Goal: Transaction & Acquisition: Purchase product/service

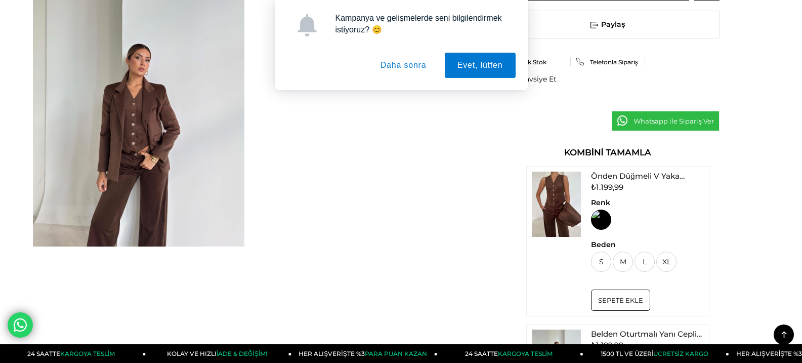
scroll to position [506, 0]
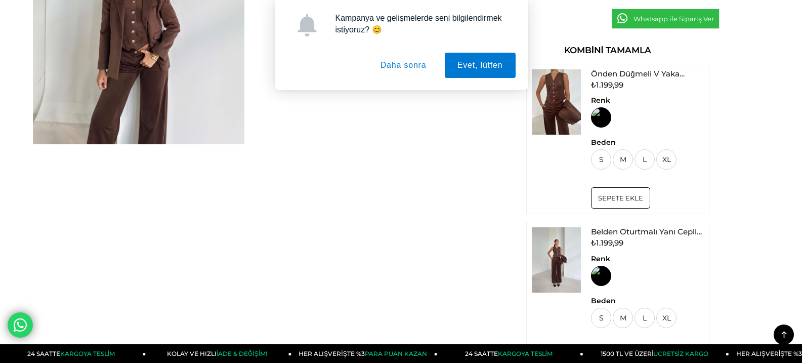
click at [379, 62] on button "Daha sonra" at bounding box center [403, 65] width 71 height 25
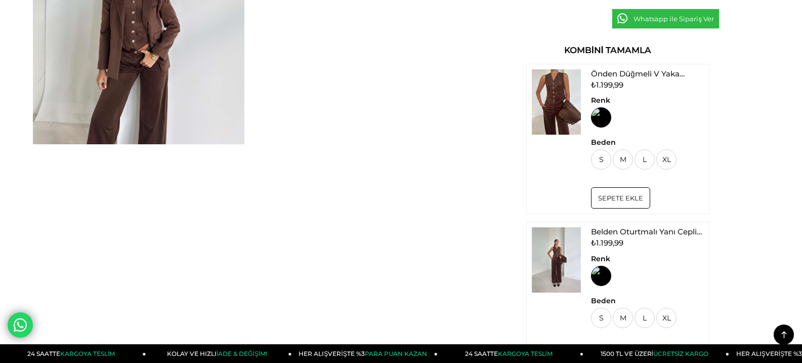
click at [554, 253] on img at bounding box center [556, 259] width 49 height 65
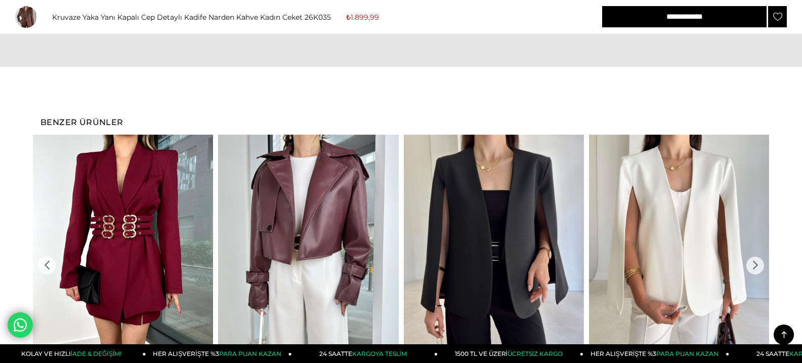
scroll to position [1264, 0]
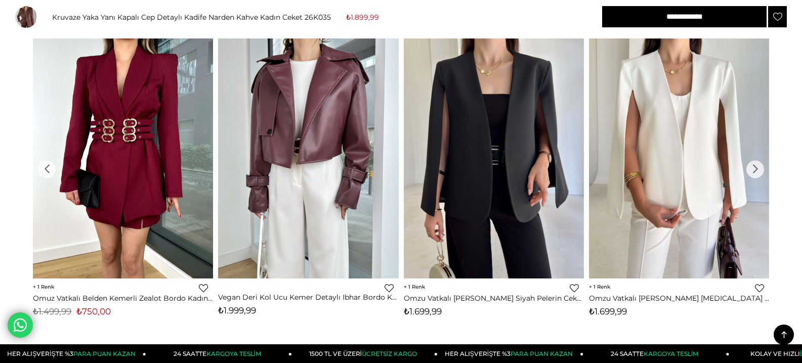
click at [752, 169] on div "›" at bounding box center [755, 169] width 18 height 18
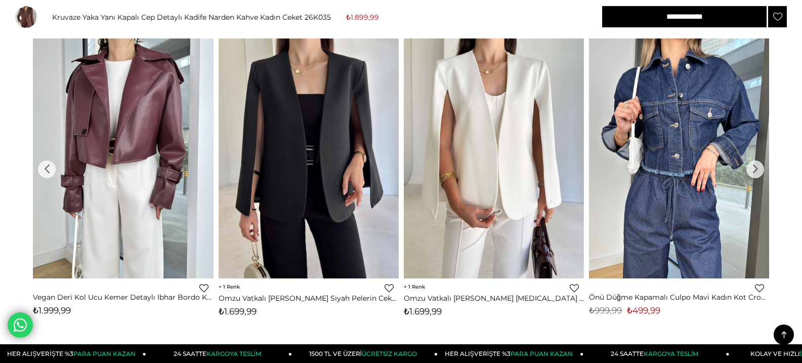
click at [752, 169] on div "›" at bounding box center [755, 169] width 18 height 18
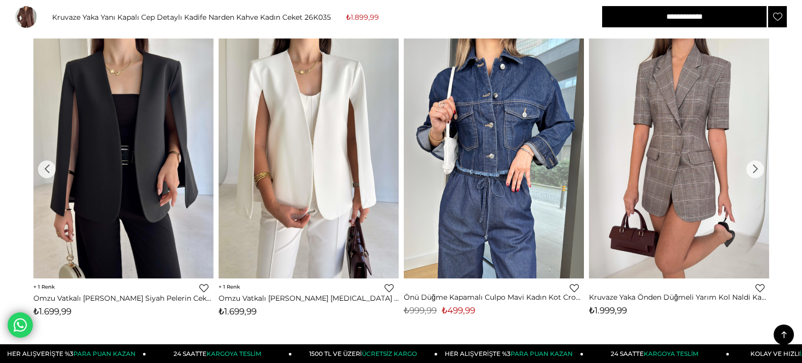
click at [752, 169] on div "›" at bounding box center [755, 169] width 18 height 18
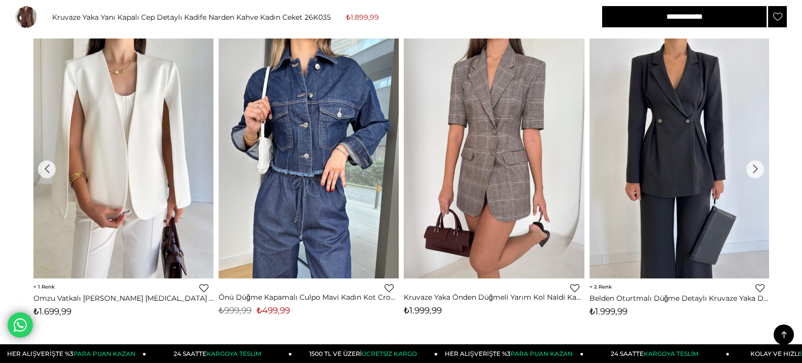
click at [752, 169] on div "›" at bounding box center [755, 169] width 18 height 18
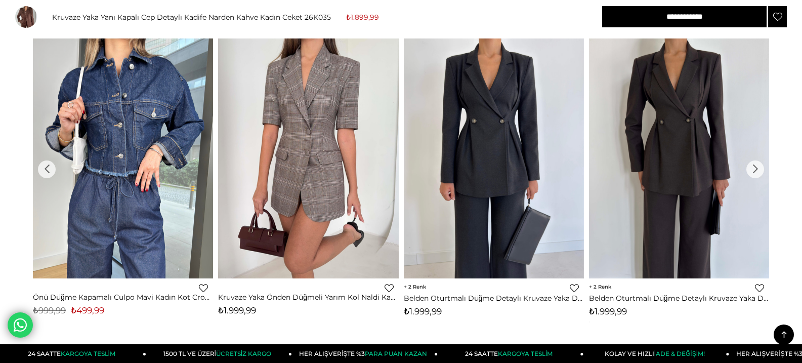
click at [455, 147] on img at bounding box center [494, 158] width 180 height 240
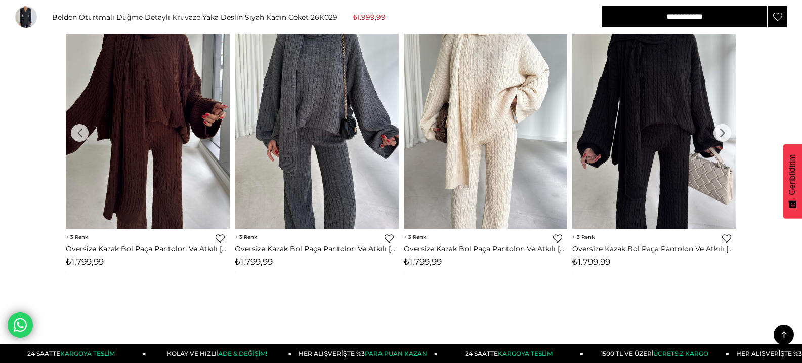
scroll to position [1922, 0]
